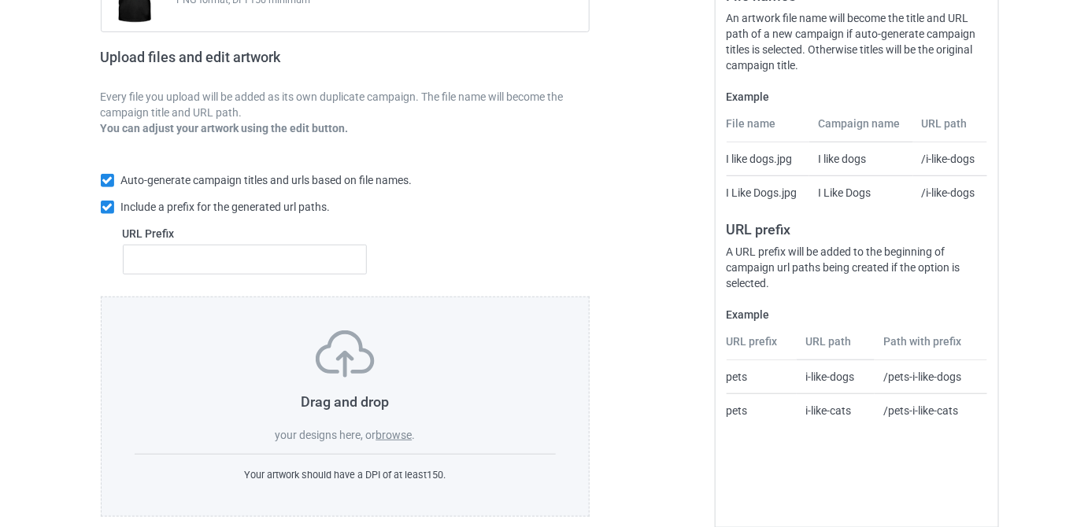
scroll to position [237, 0]
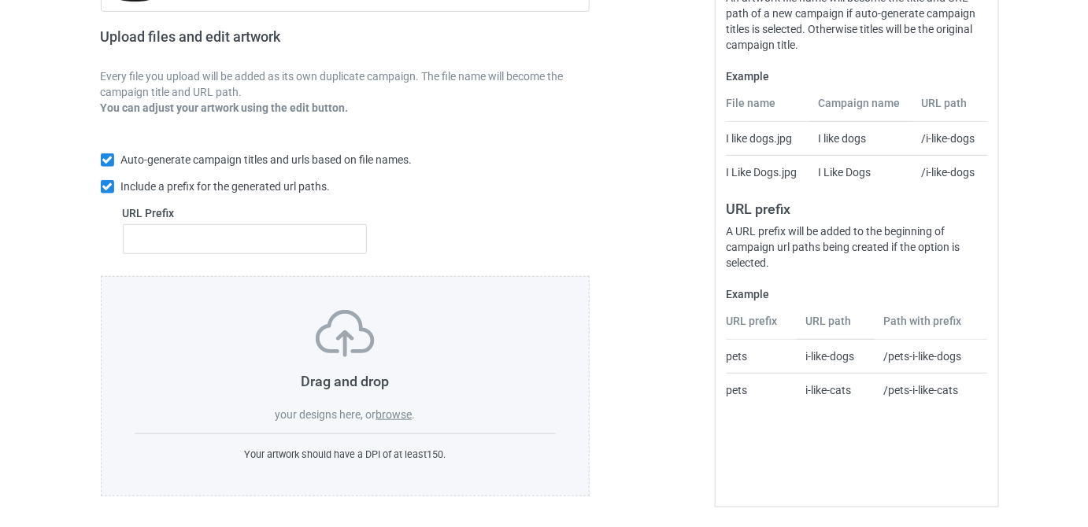
click at [391, 414] on label "browse" at bounding box center [393, 414] width 36 height 13
click at [0, 0] on input "browse" at bounding box center [0, 0] width 0 height 0
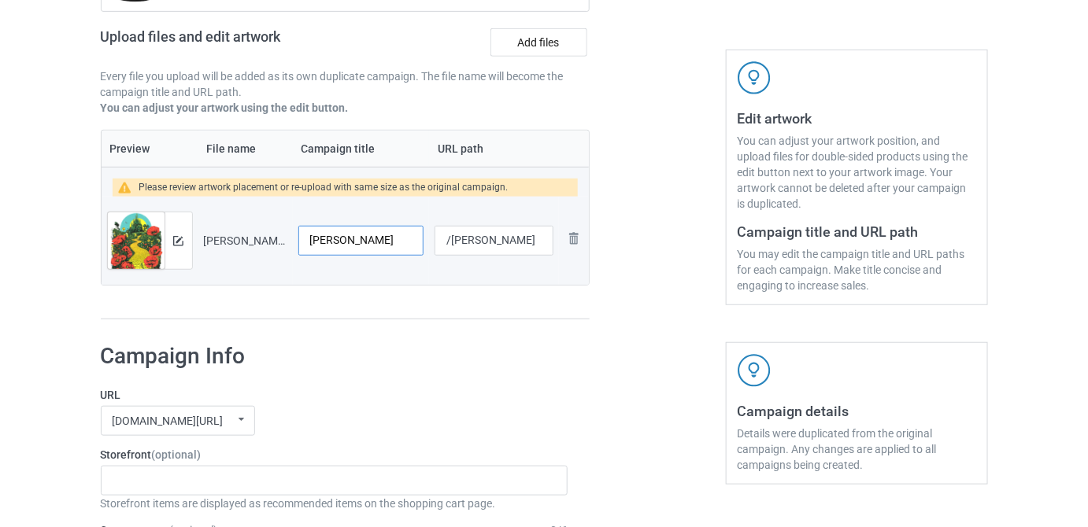
click at [363, 242] on input "[PERSON_NAME]" at bounding box center [361, 241] width 126 height 30
paste input "Off To See The Wizard"
type input "Off To See The Wizard"
click at [458, 352] on h1 "Campaign Info" at bounding box center [335, 356] width 468 height 28
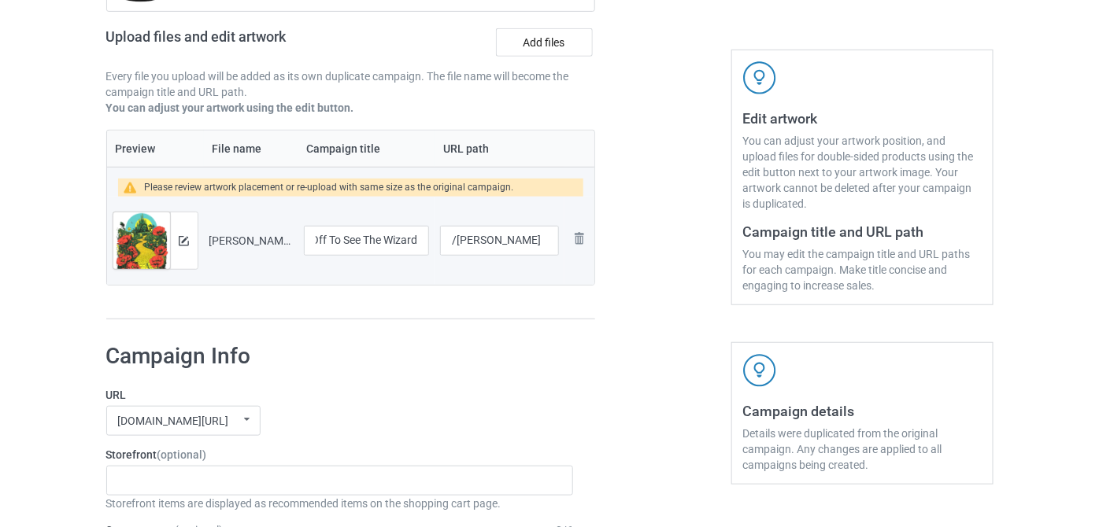
scroll to position [0, 0]
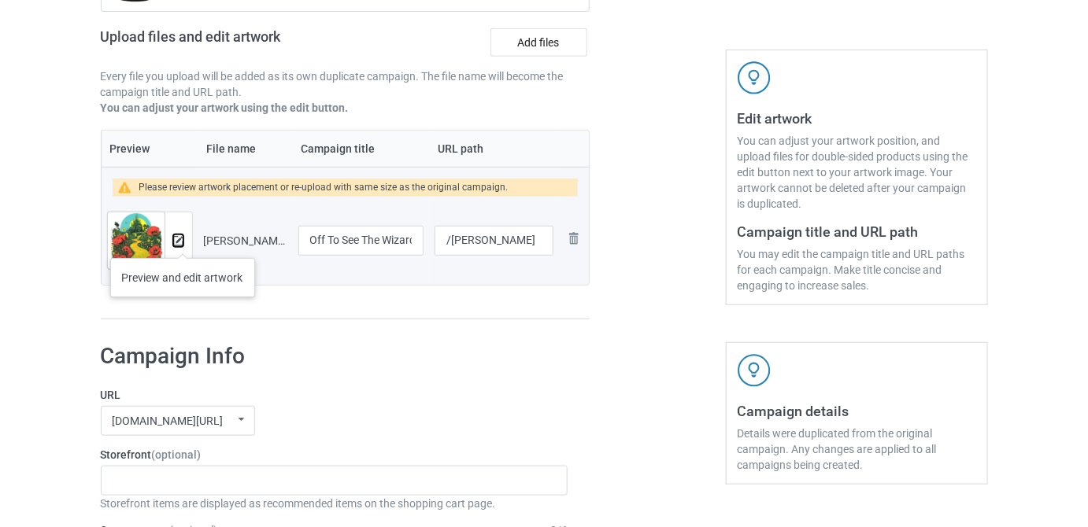
click at [180, 241] on img at bounding box center [178, 241] width 10 height 10
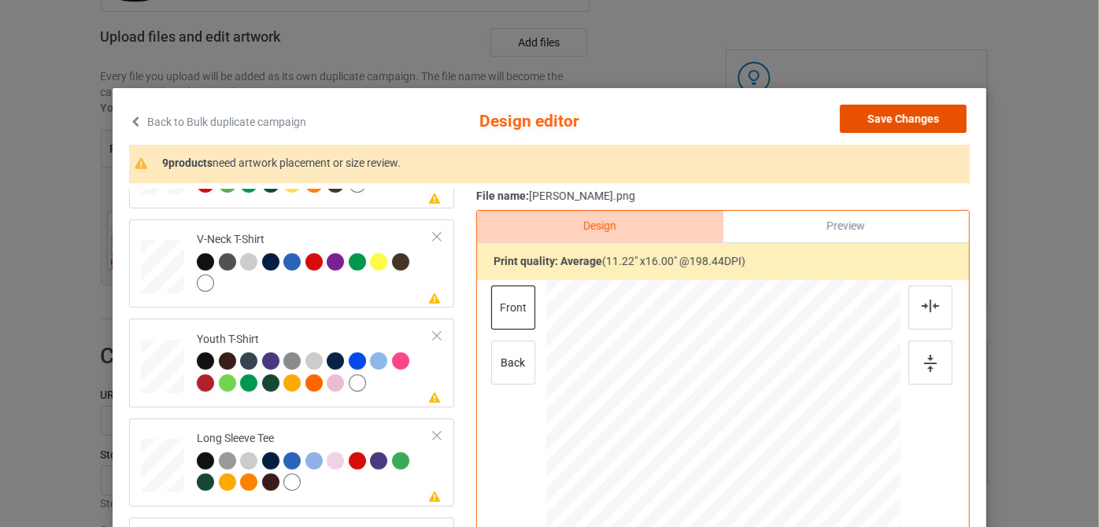
click at [925, 123] on button "Save Changes" at bounding box center [903, 119] width 127 height 28
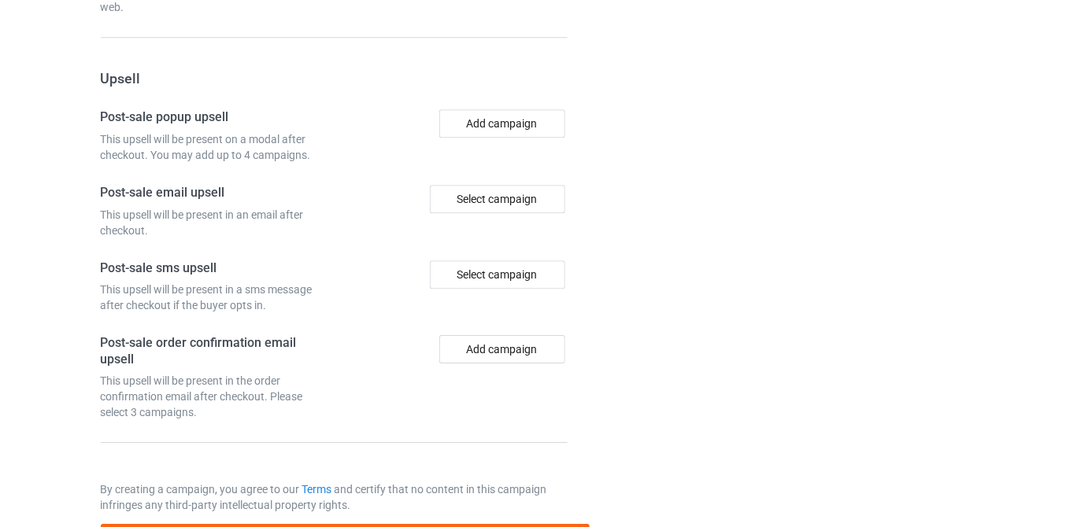
scroll to position [1501, 0]
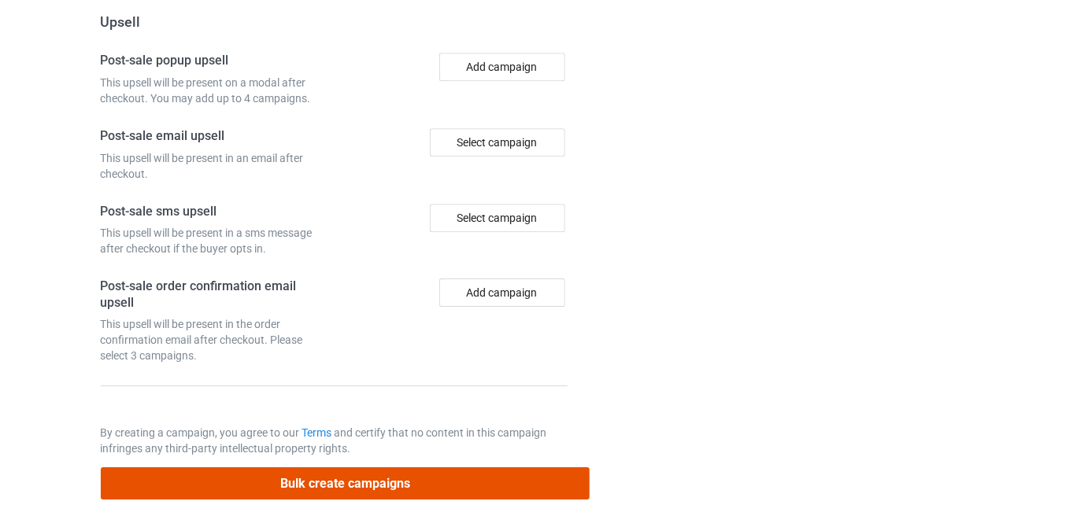
click at [392, 476] on button "Bulk create campaigns" at bounding box center [346, 484] width 490 height 32
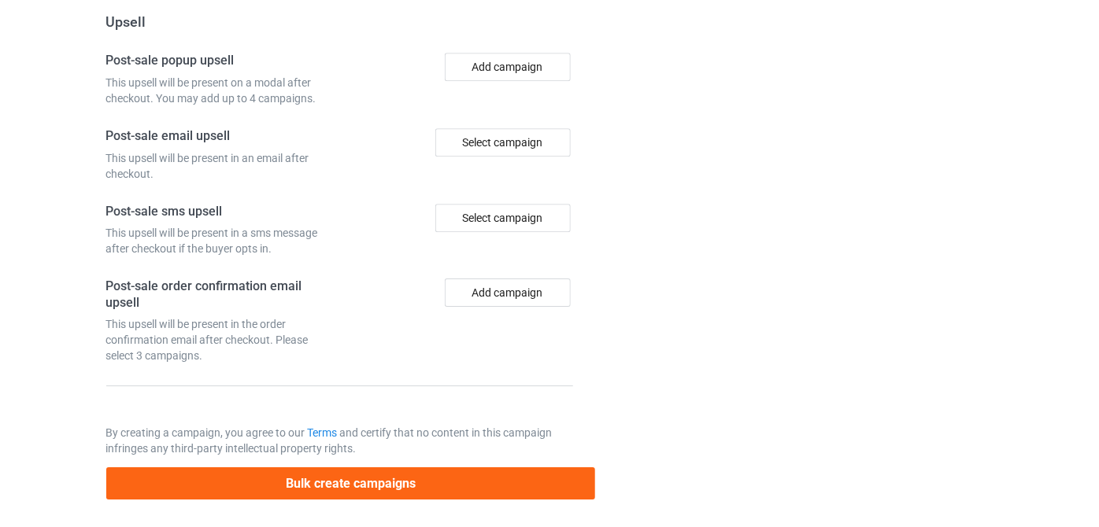
scroll to position [0, 0]
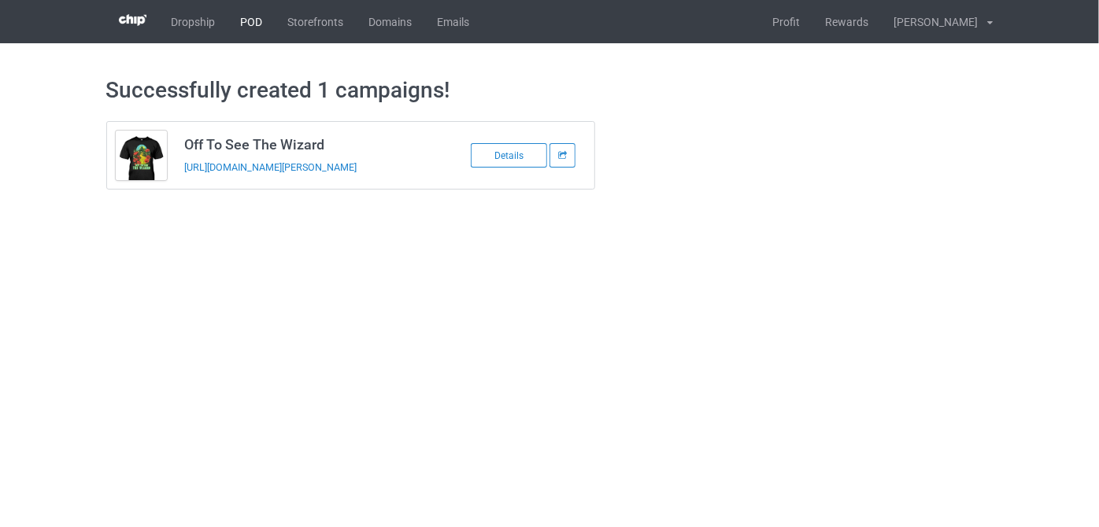
click at [248, 15] on link "POD" at bounding box center [251, 21] width 47 height 43
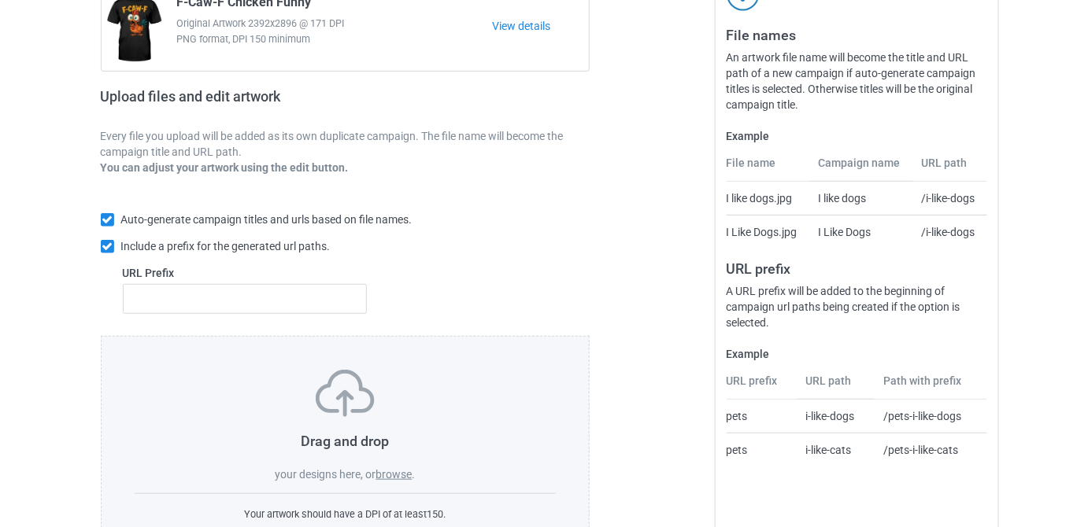
scroll to position [237, 0]
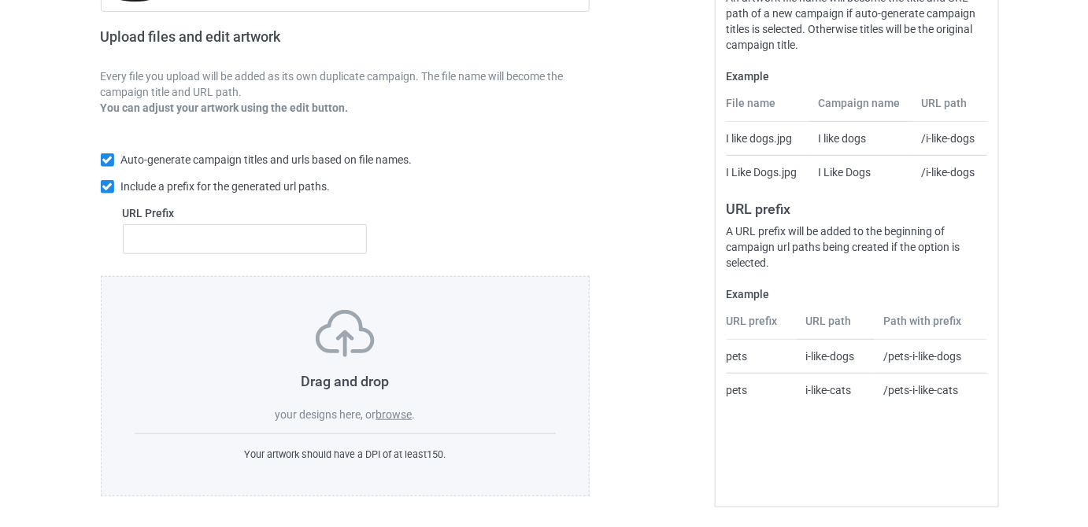
click at [395, 414] on label "browse" at bounding box center [393, 414] width 36 height 13
click at [0, 0] on input "browse" at bounding box center [0, 0] width 0 height 0
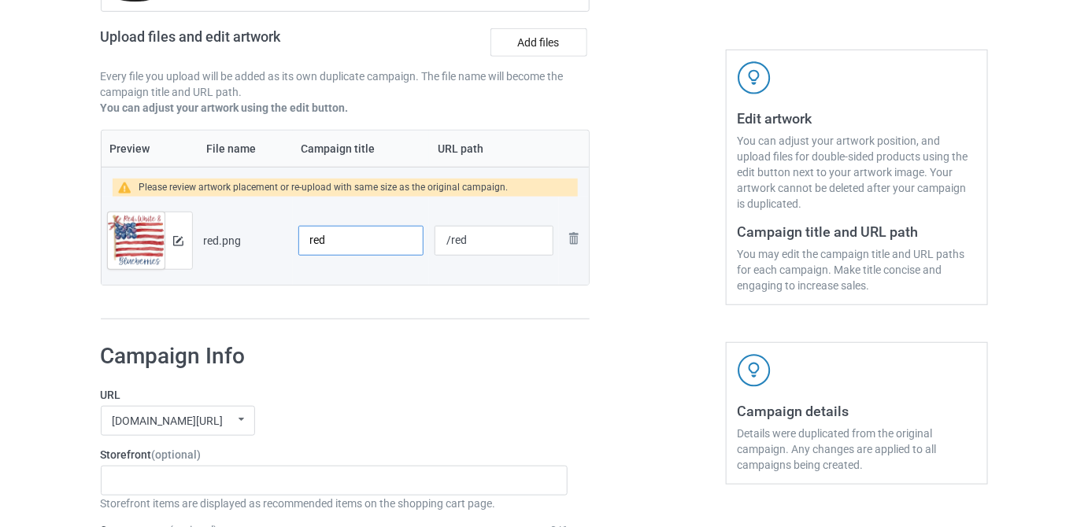
click at [343, 244] on input "red" at bounding box center [361, 241] width 126 height 30
paste input "Red White & Blueberries"
type input "Red White & Blueberries"
click at [182, 245] on button at bounding box center [178, 241] width 10 height 13
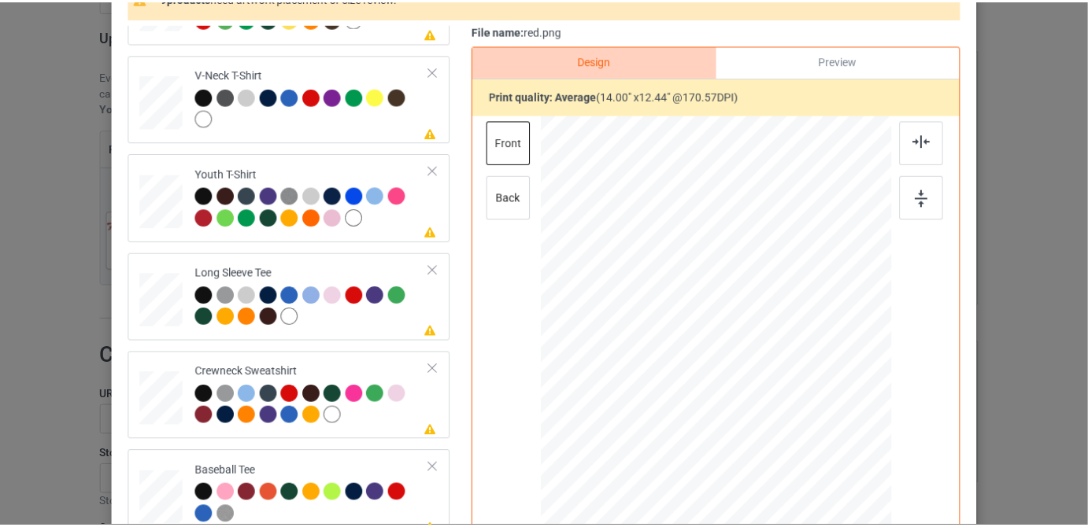
scroll to position [22, 0]
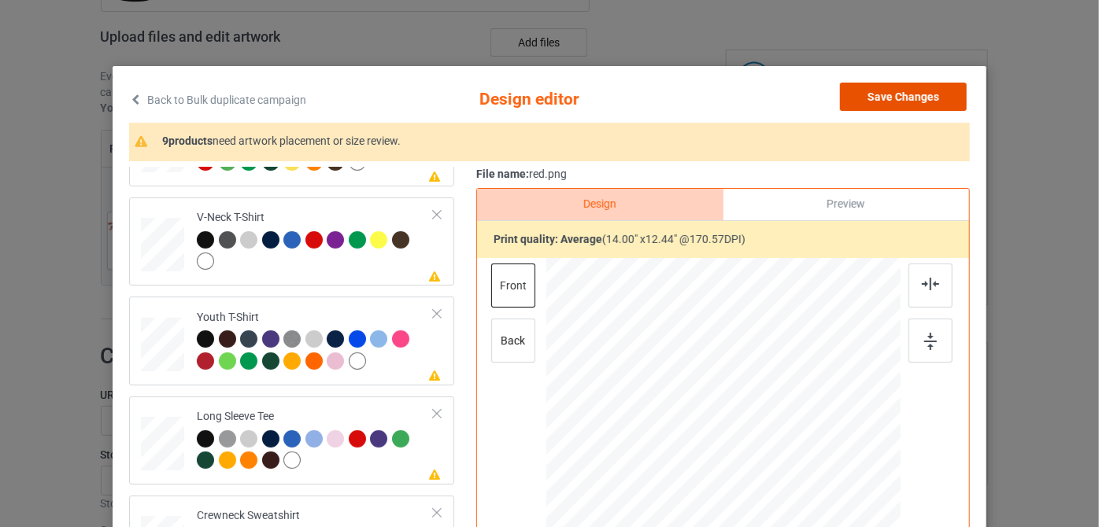
click at [944, 95] on button "Save Changes" at bounding box center [903, 97] width 127 height 28
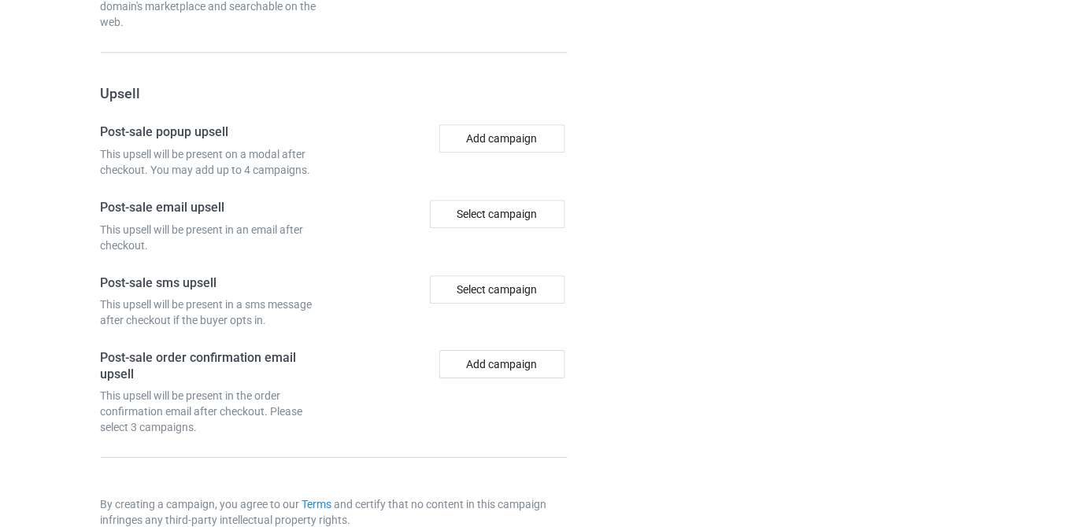
scroll to position [1501, 0]
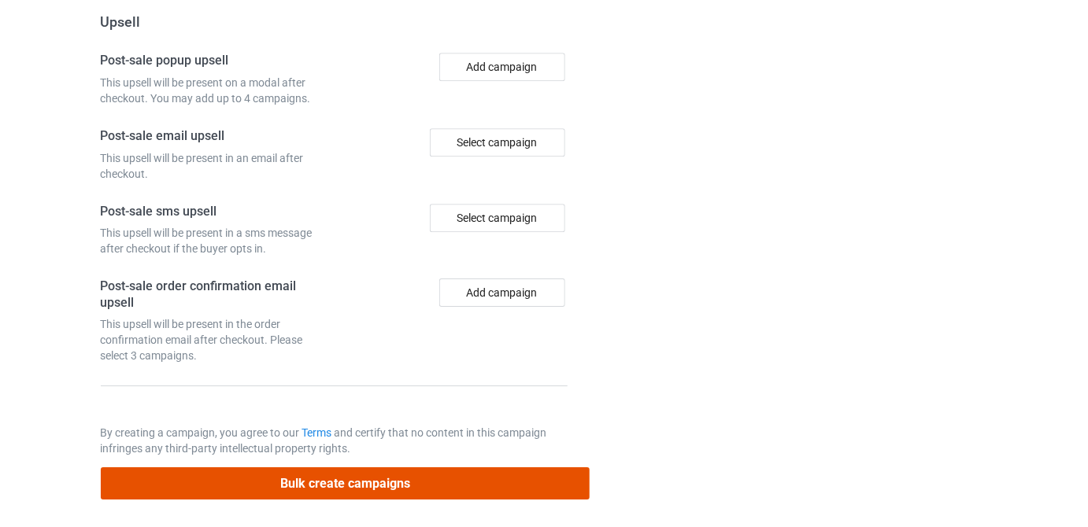
click at [433, 477] on button "Bulk create campaigns" at bounding box center [346, 484] width 490 height 32
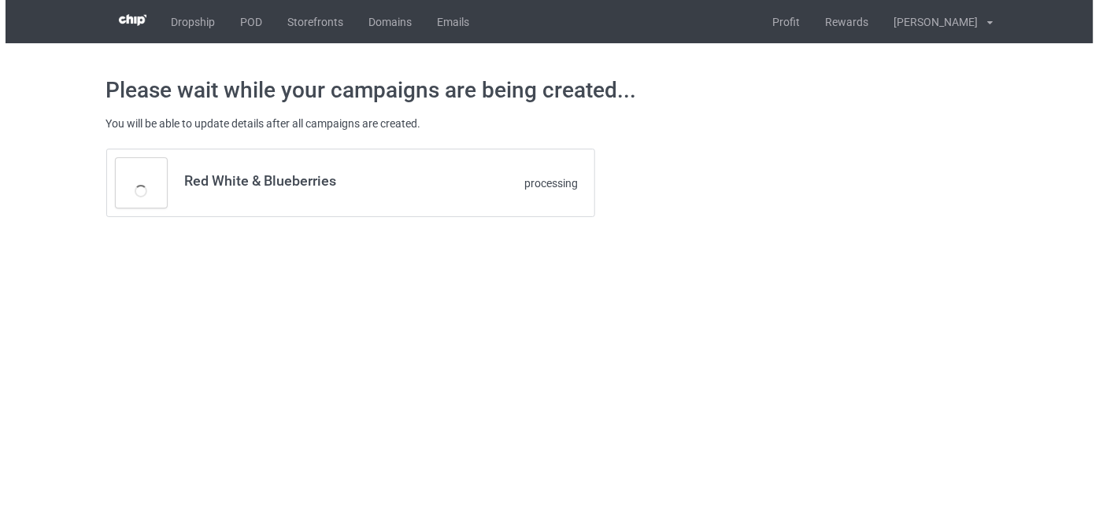
scroll to position [0, 0]
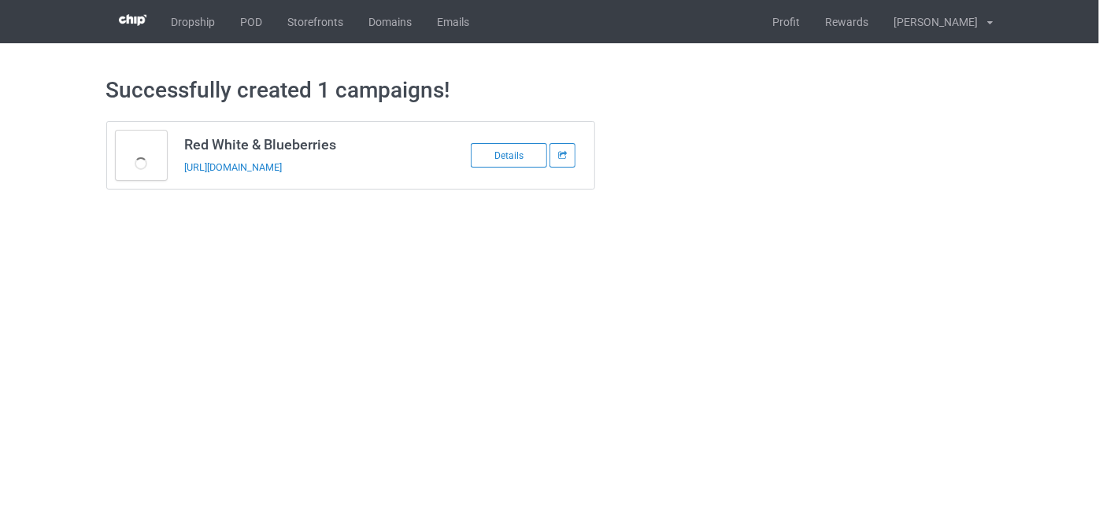
click at [353, 161] on div "https://www.theuniquestyles21.com/red" at bounding box center [294, 167] width 220 height 17
click at [244, 23] on link "POD" at bounding box center [251, 21] width 47 height 43
